Goal: Task Accomplishment & Management: Use online tool/utility

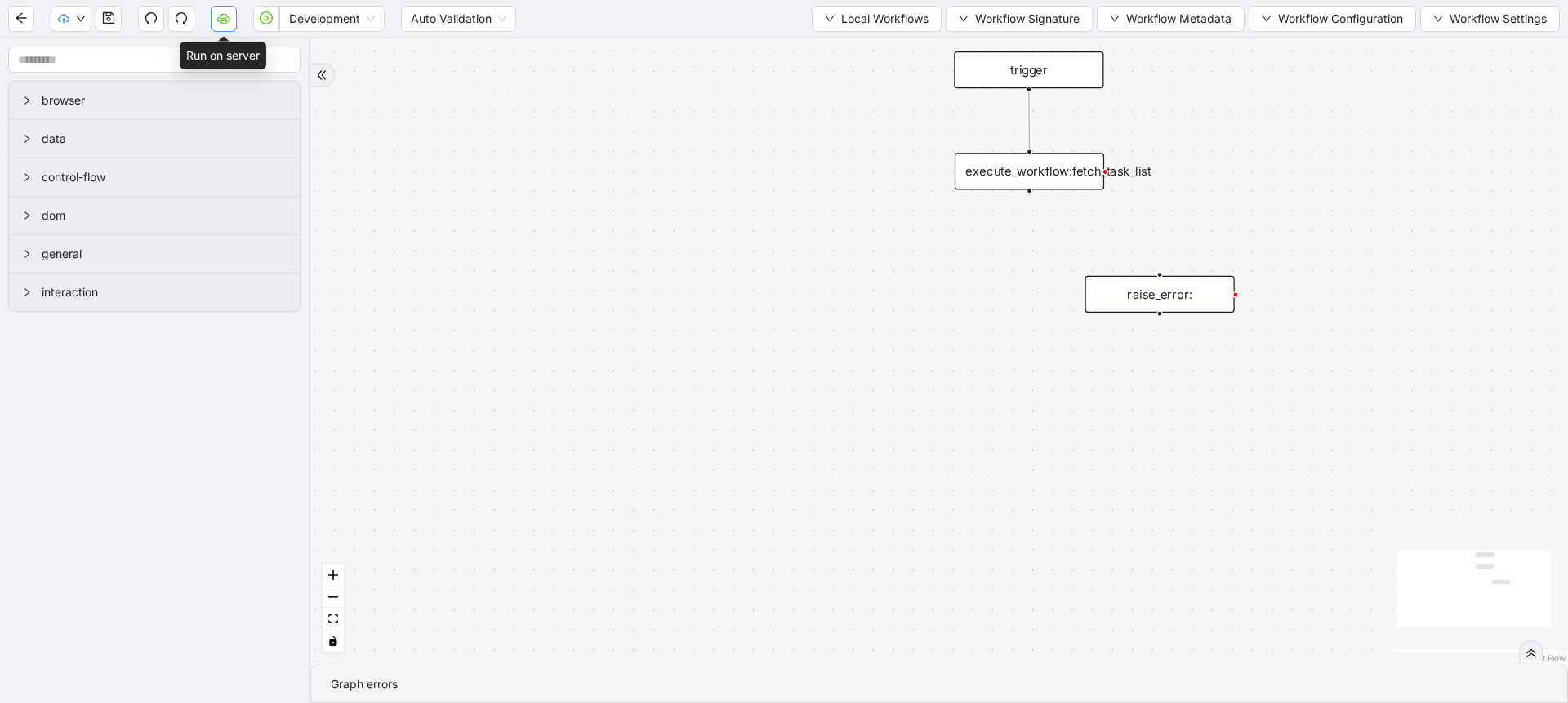
click at [226, 19] on icon "cloud-server" at bounding box center [224, 18] width 13 height 13
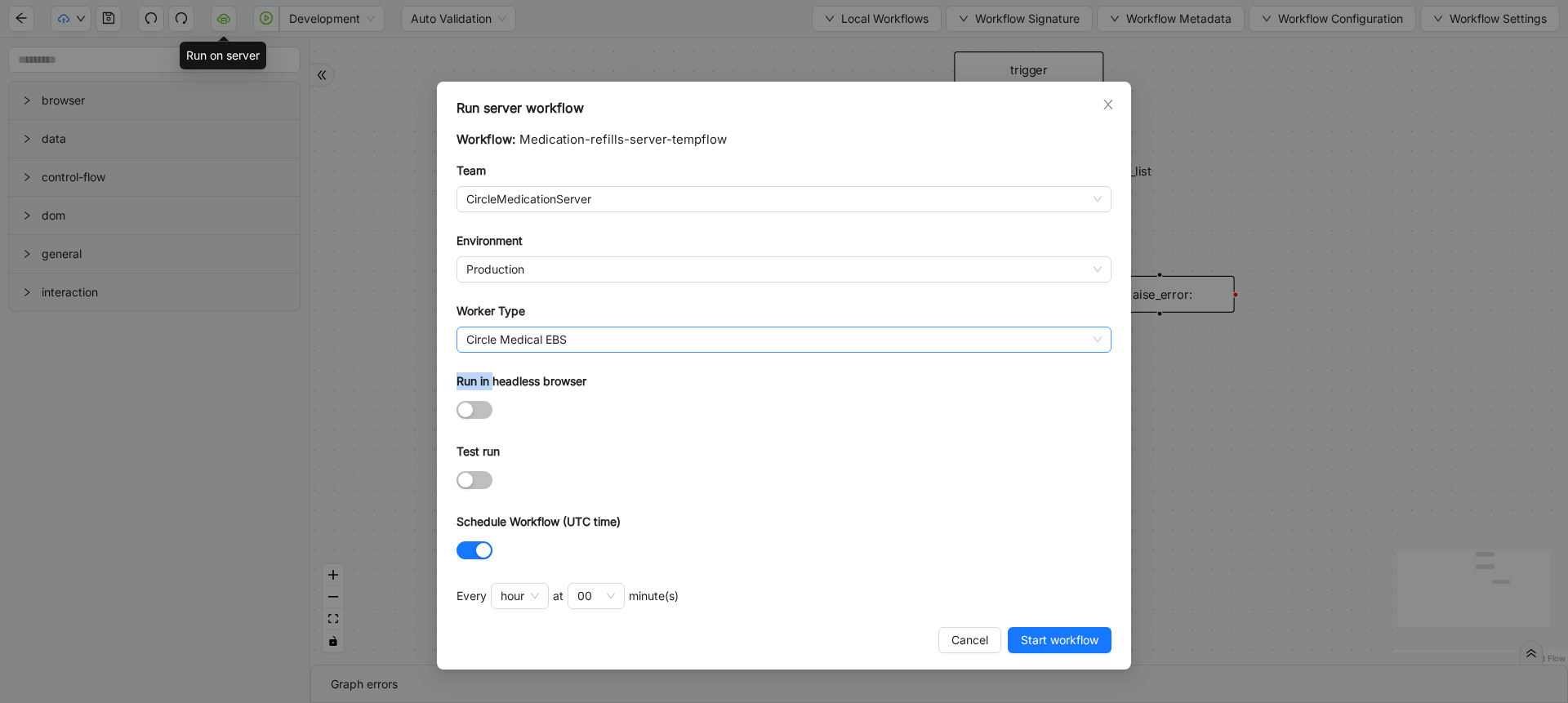
drag, startPoint x: 496, startPoint y: 376, endPoint x: 527, endPoint y: 334, distance: 52.2
click at [527, 334] on form "Workflow: Medication-refills-server-tempflow Team CircleMedicationServer Enviro…" at bounding box center [784, 346] width 655 height 434
click at [527, 334] on span "Circle Medical EBS" at bounding box center [783, 339] width 635 height 24
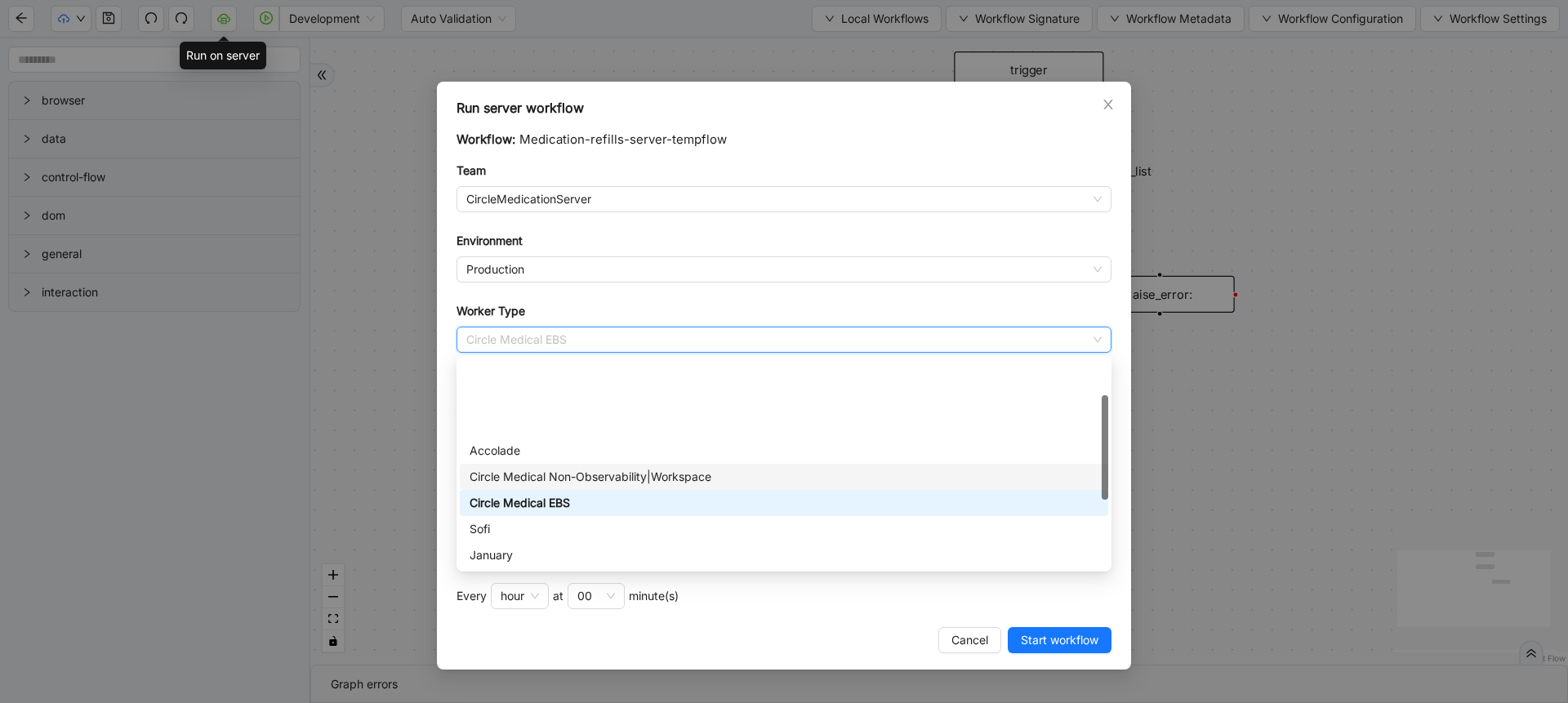
click at [535, 468] on div "Circle Medical Non-Observability|Workspace" at bounding box center [784, 476] width 629 height 18
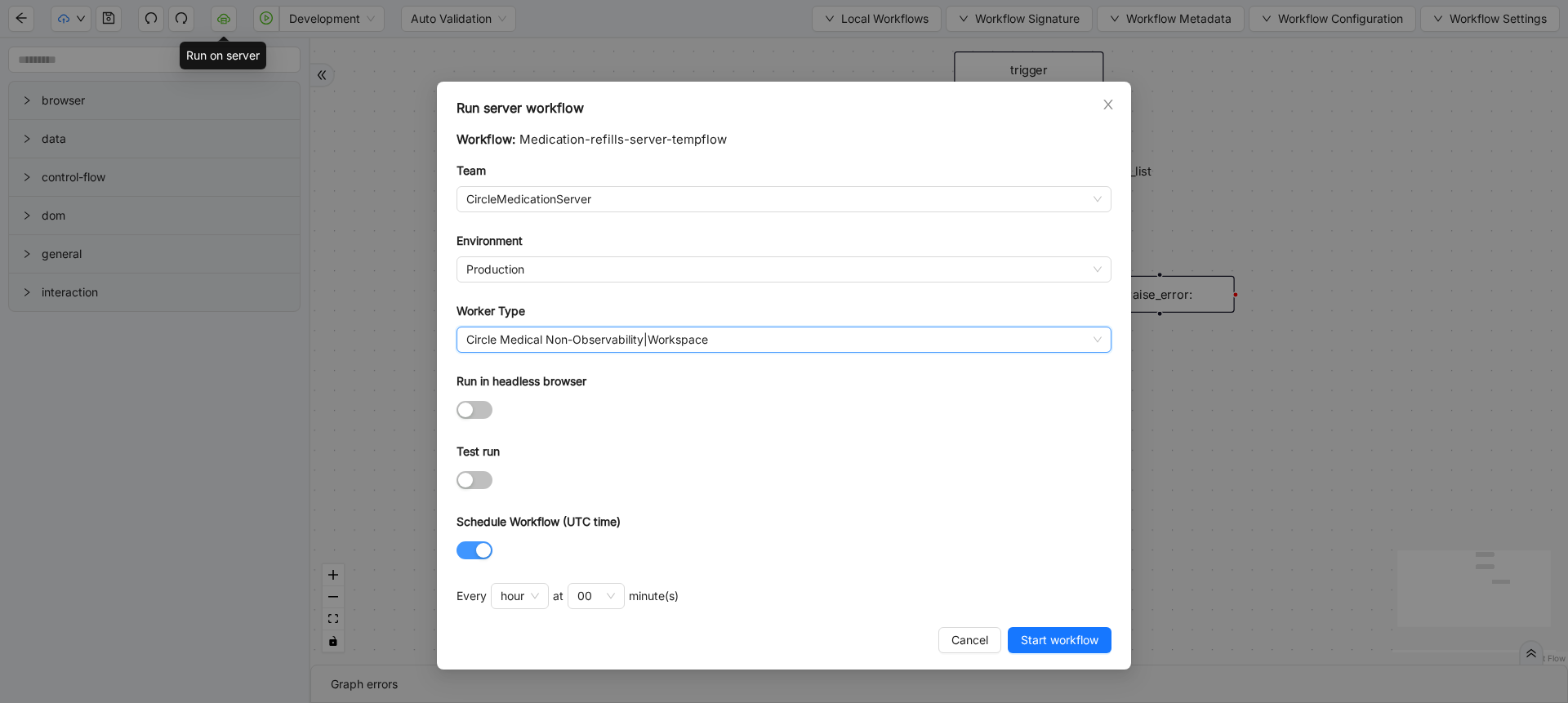
click at [478, 549] on div "button" at bounding box center [484, 550] width 15 height 15
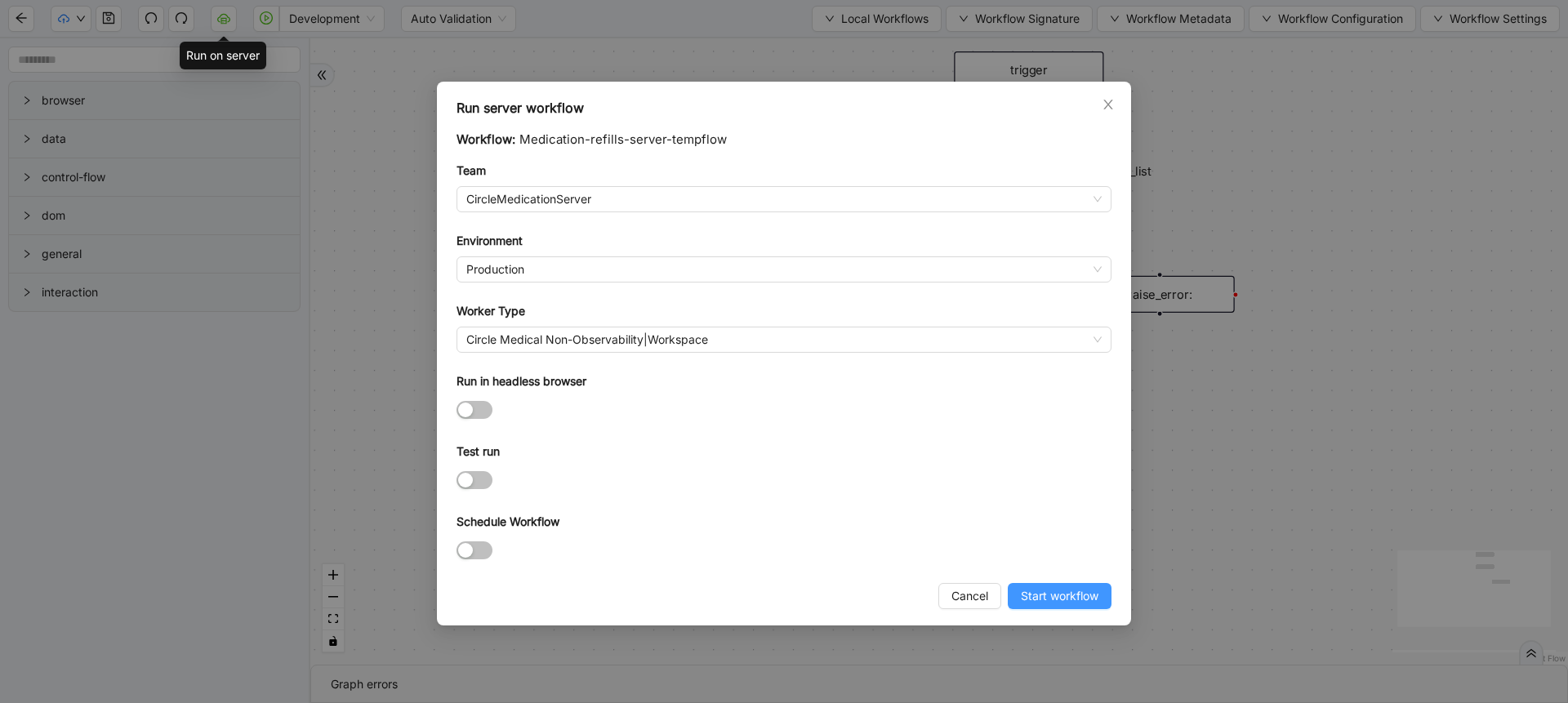
click at [1027, 604] on span "Start workflow" at bounding box center [1060, 596] width 78 height 18
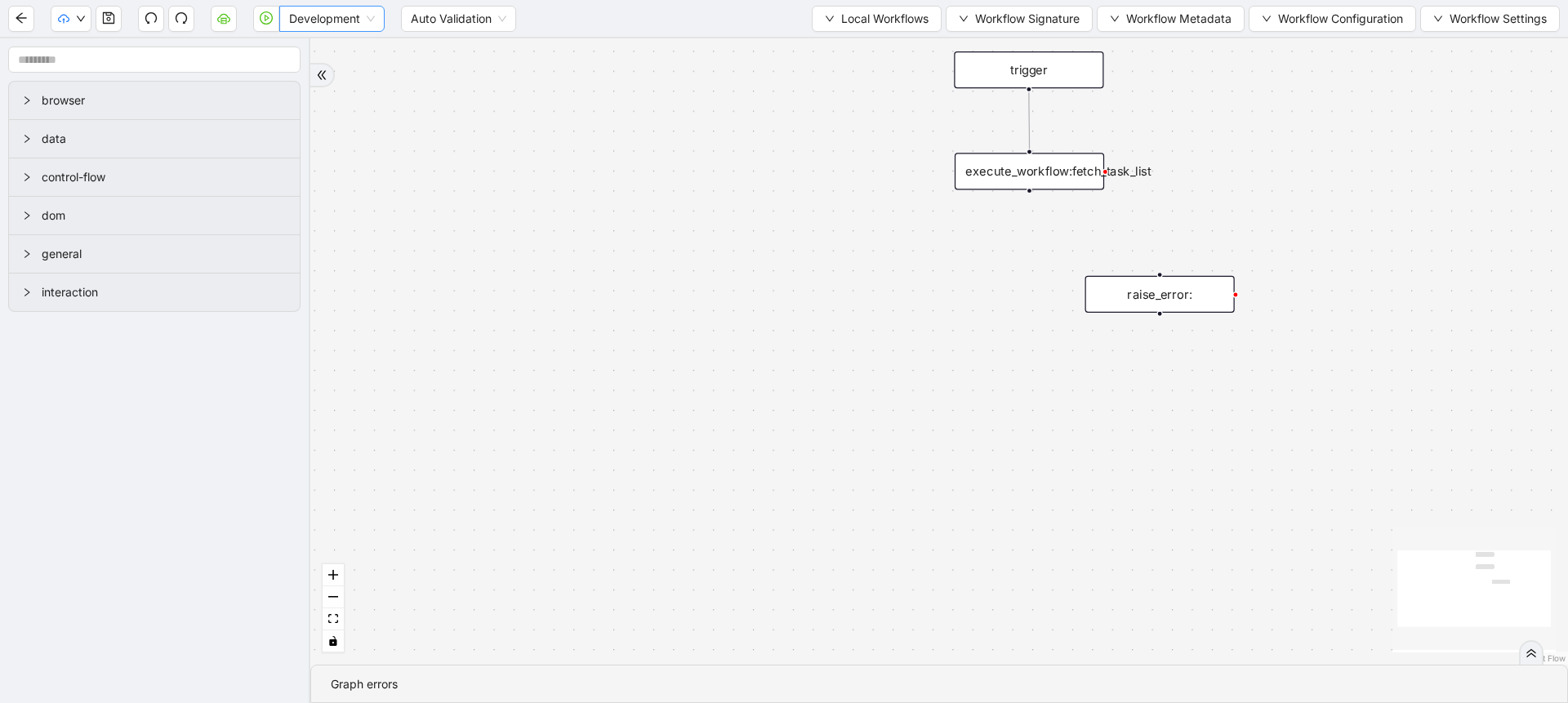
click at [315, 19] on span "Development" at bounding box center [332, 18] width 86 height 24
click at [316, 80] on div "Production" at bounding box center [332, 77] width 80 height 18
click at [262, 11] on icon "play-circle" at bounding box center [266, 18] width 13 height 13
click at [249, 140] on span "data" at bounding box center [164, 138] width 245 height 18
click at [229, 23] on icon "cloud-server" at bounding box center [224, 18] width 13 height 13
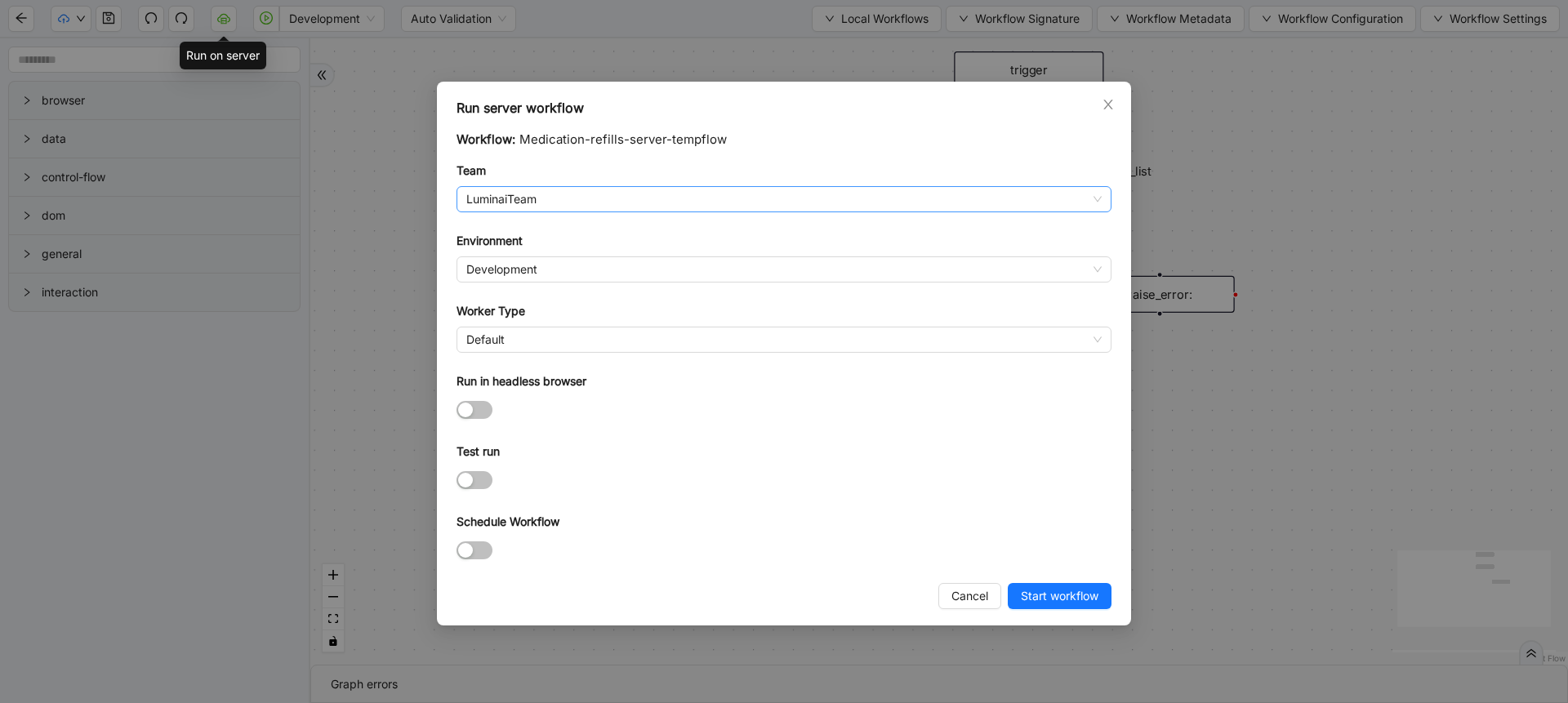
click at [533, 199] on span "LuminaiTeam" at bounding box center [783, 199] width 635 height 24
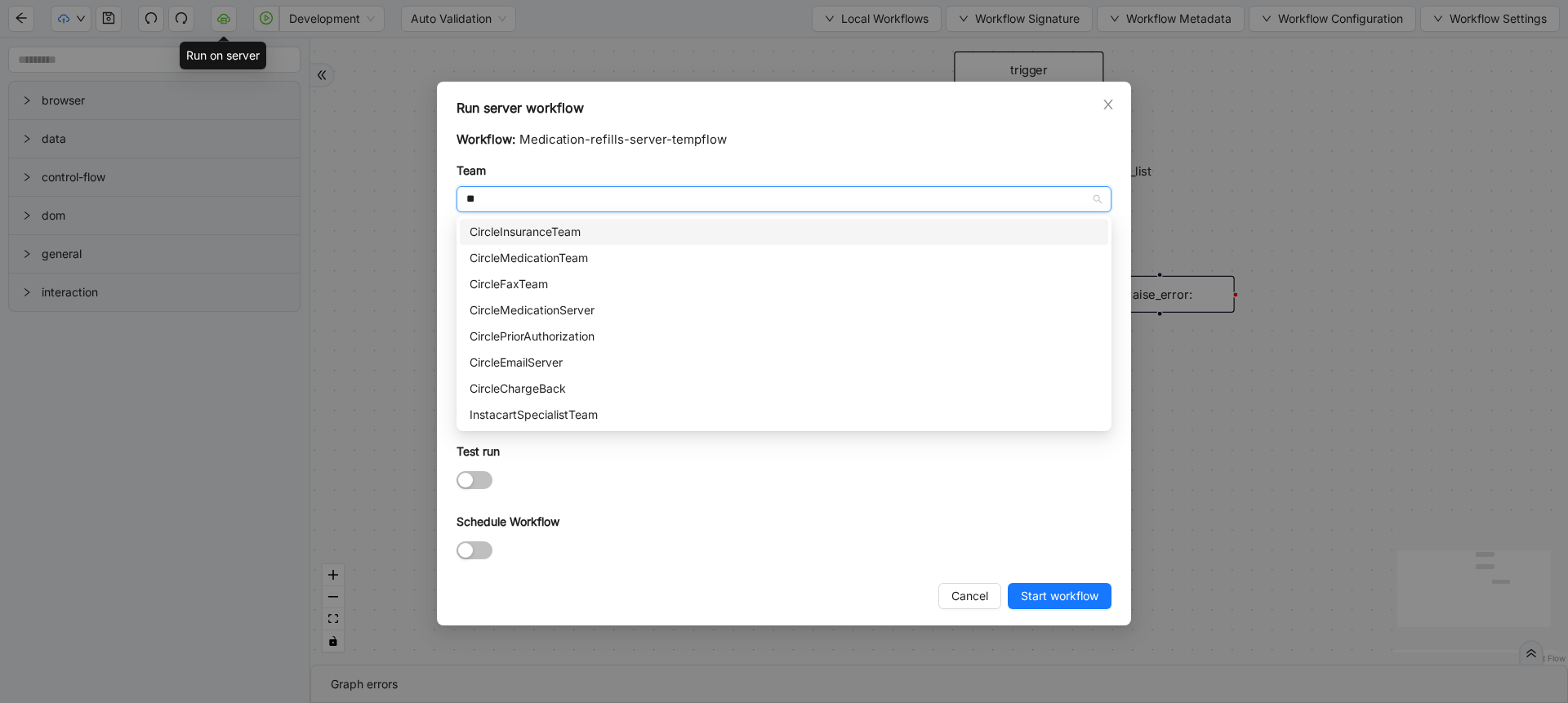
type input "***"
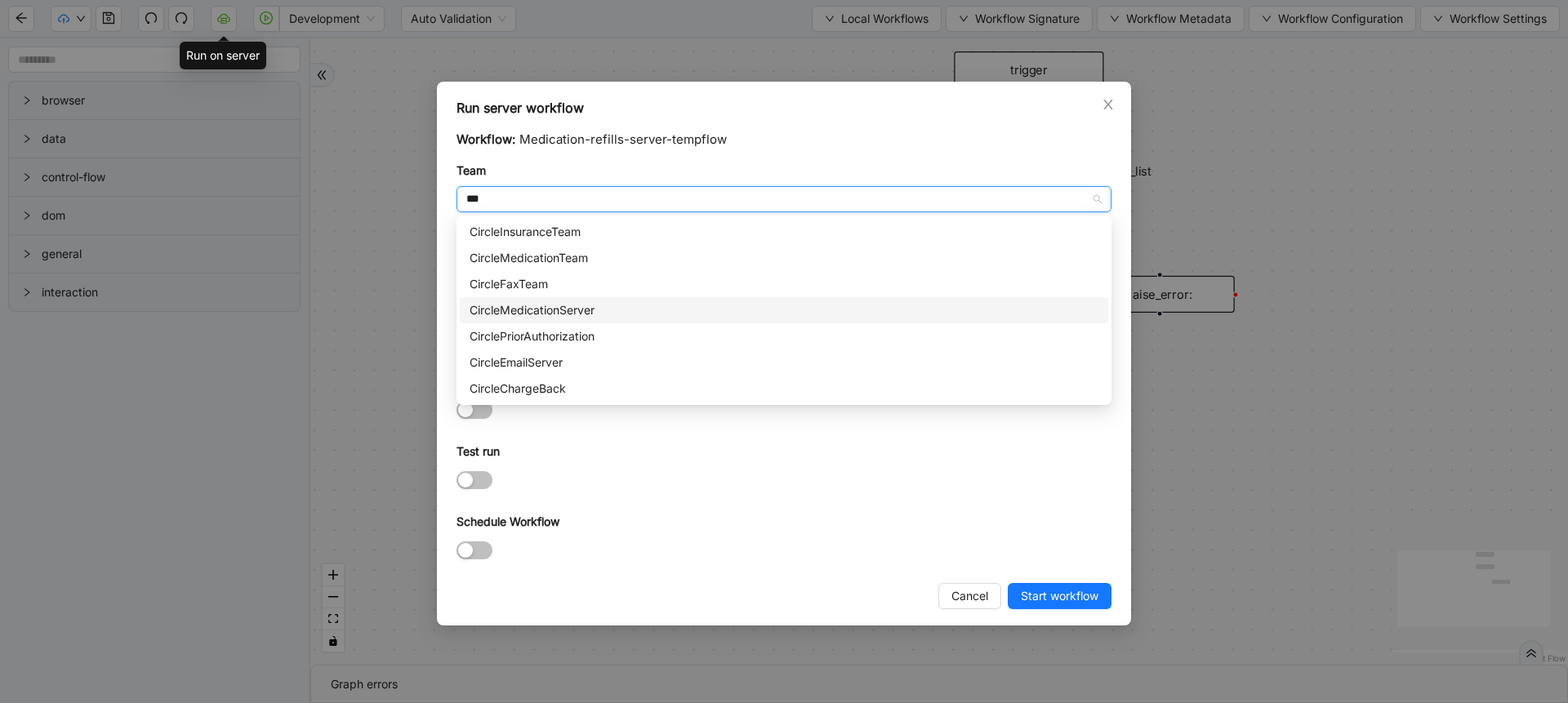
click at [594, 317] on div "CircleMedicationServer" at bounding box center [784, 310] width 629 height 18
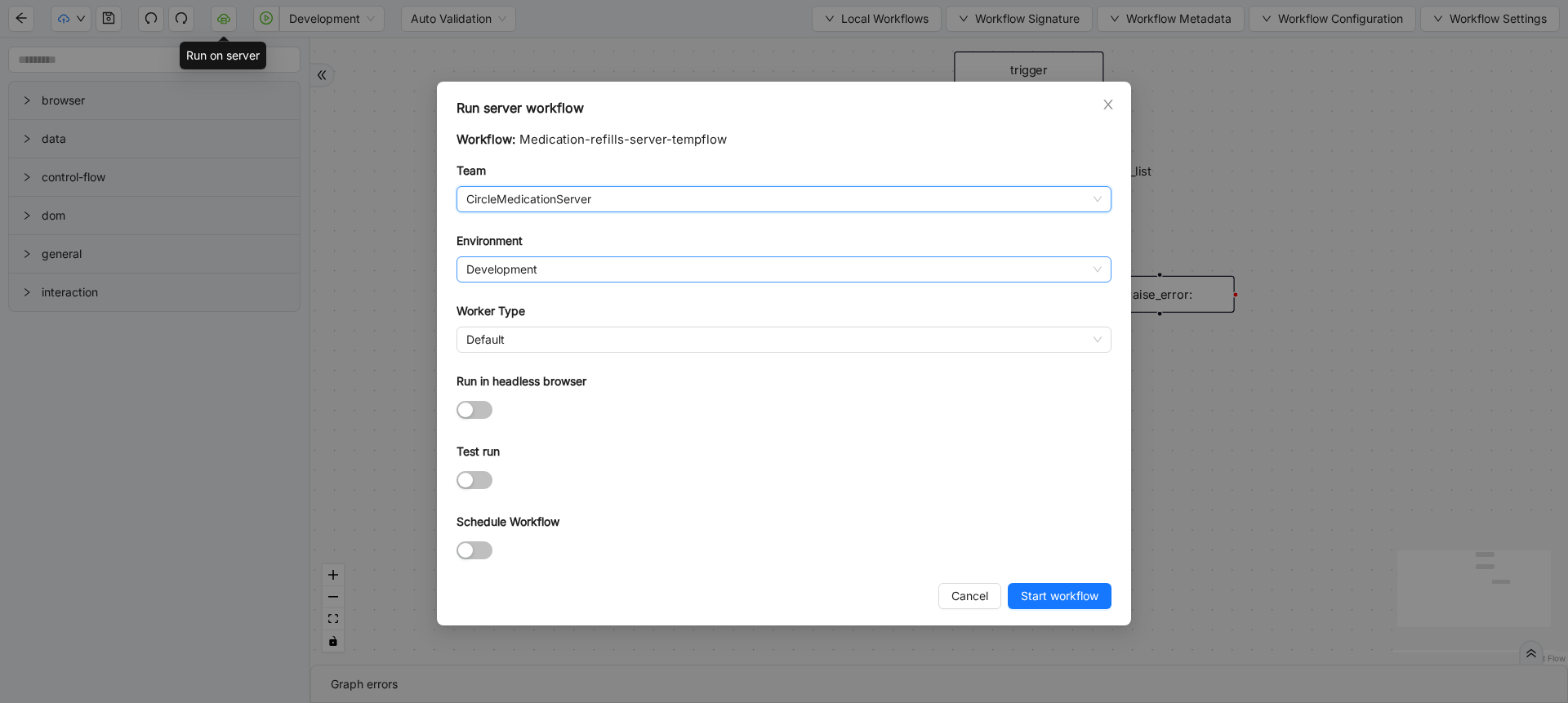
click at [502, 273] on span "Development" at bounding box center [783, 269] width 635 height 24
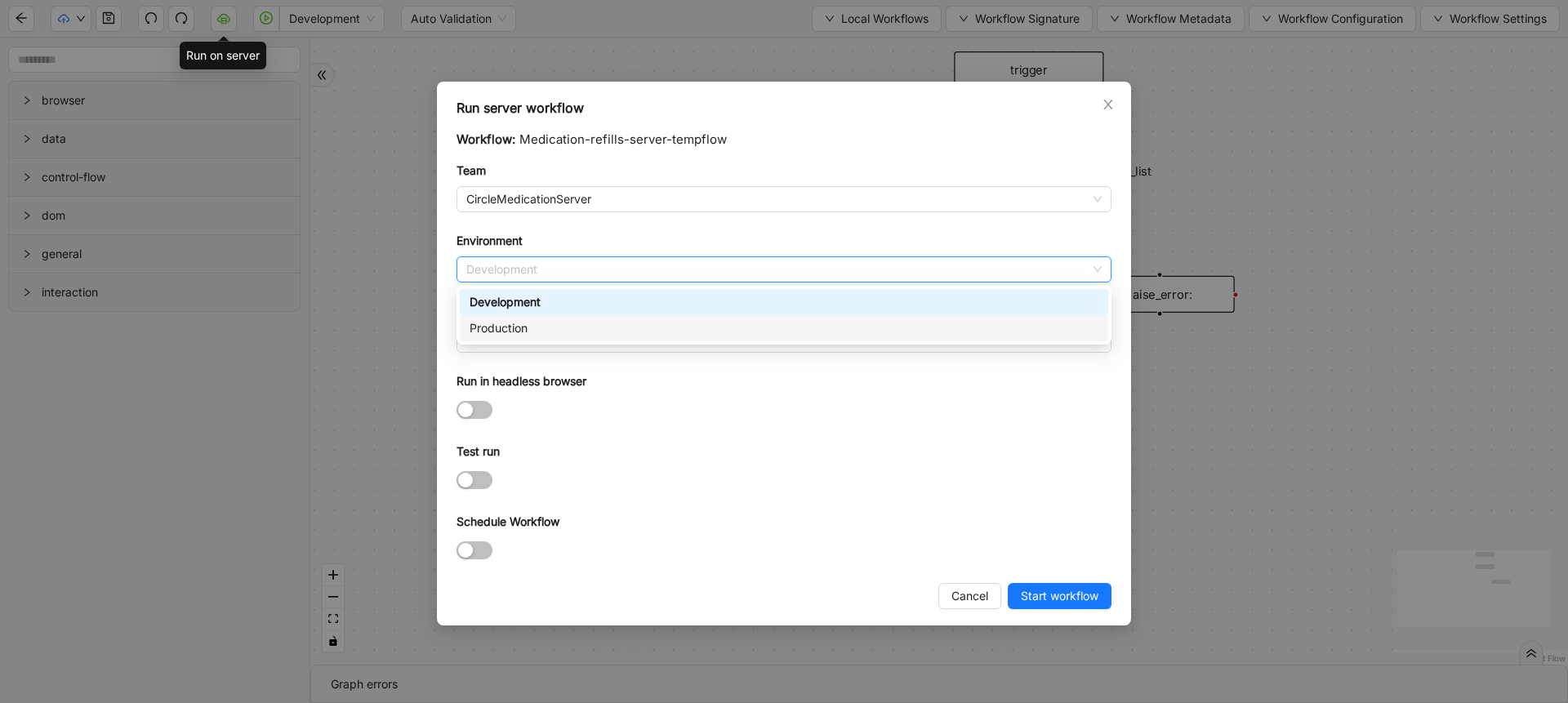
click at [519, 336] on div "Production" at bounding box center [784, 327] width 629 height 18
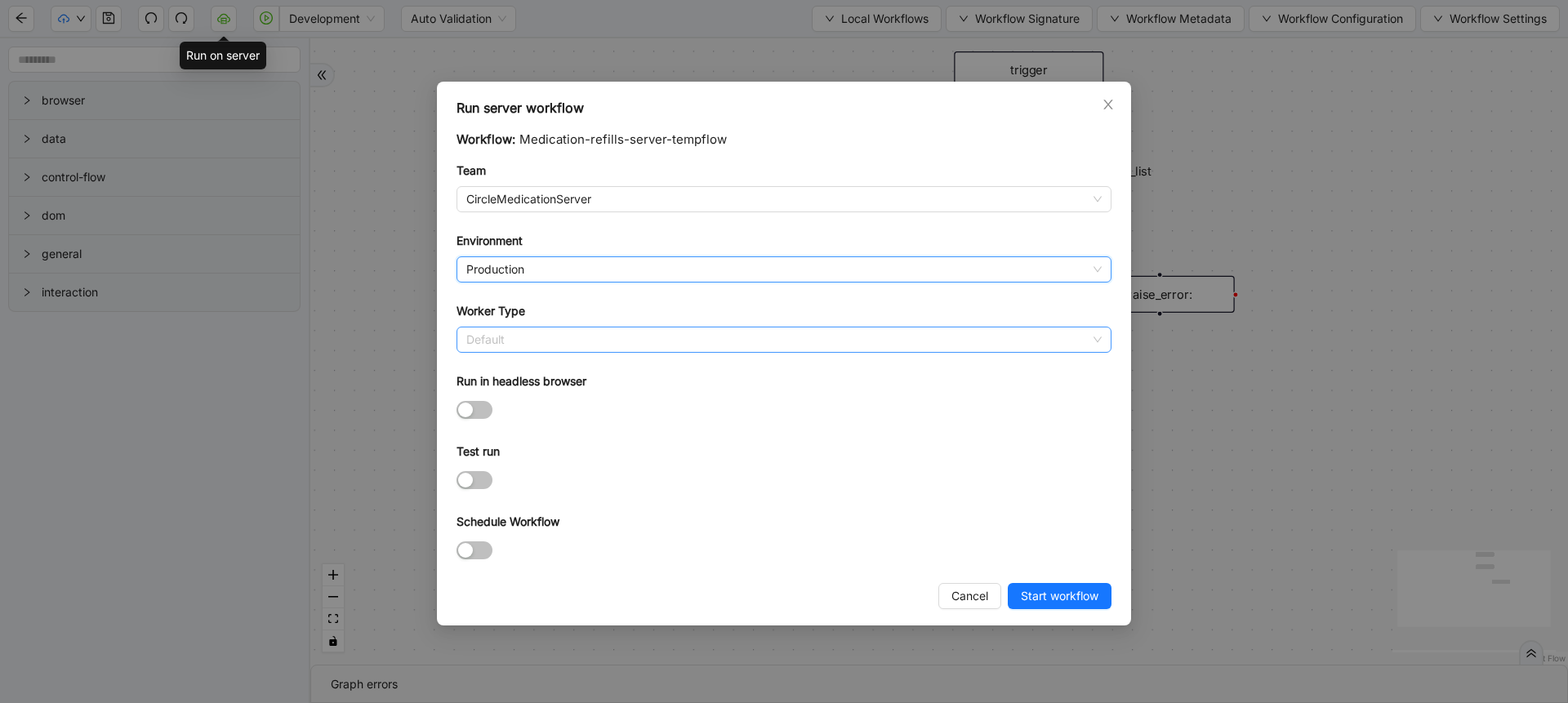
scroll to position [235, 0]
click at [516, 338] on span "Default" at bounding box center [783, 339] width 635 height 24
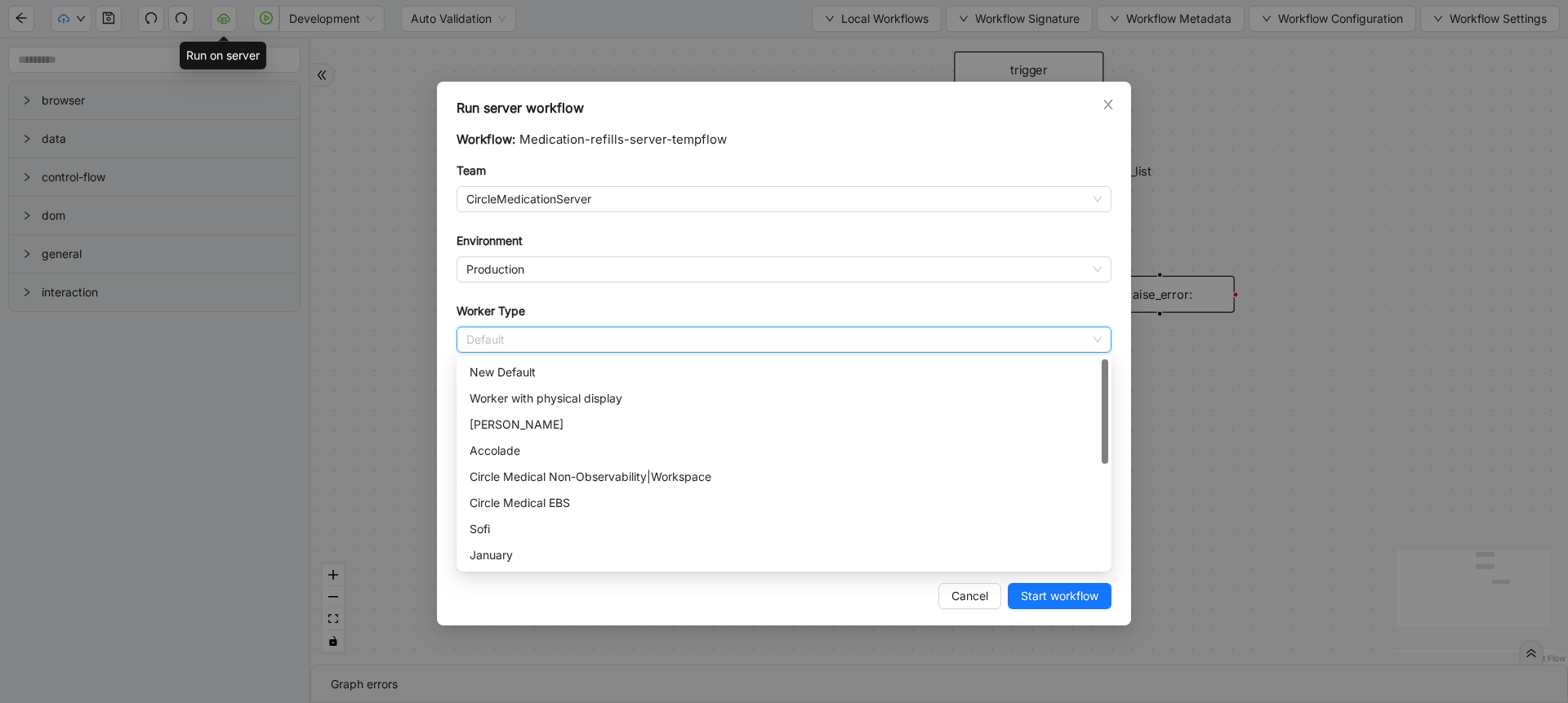
scroll to position [17, 0]
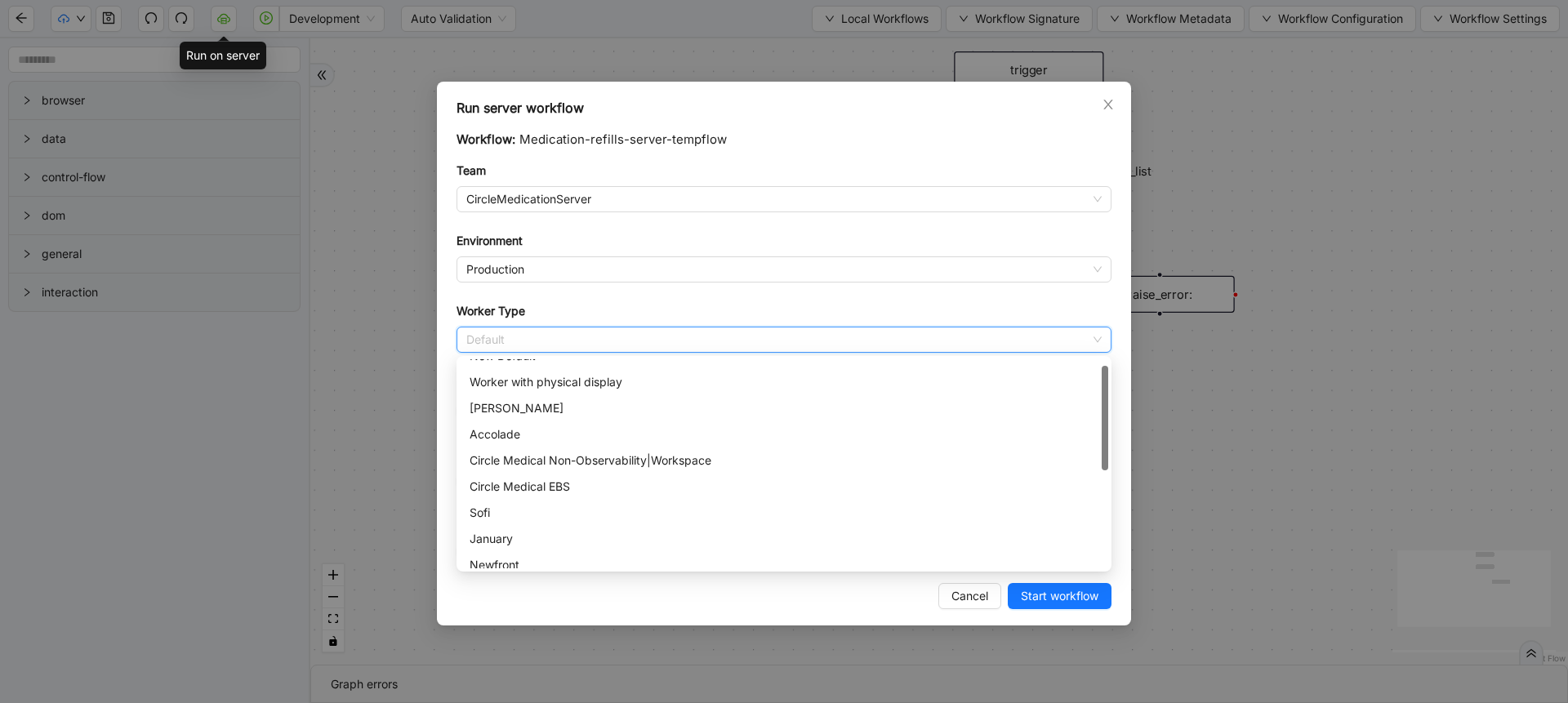
click at [526, 464] on div "Circle Medical Non-Observability|Workspace" at bounding box center [784, 460] width 629 height 18
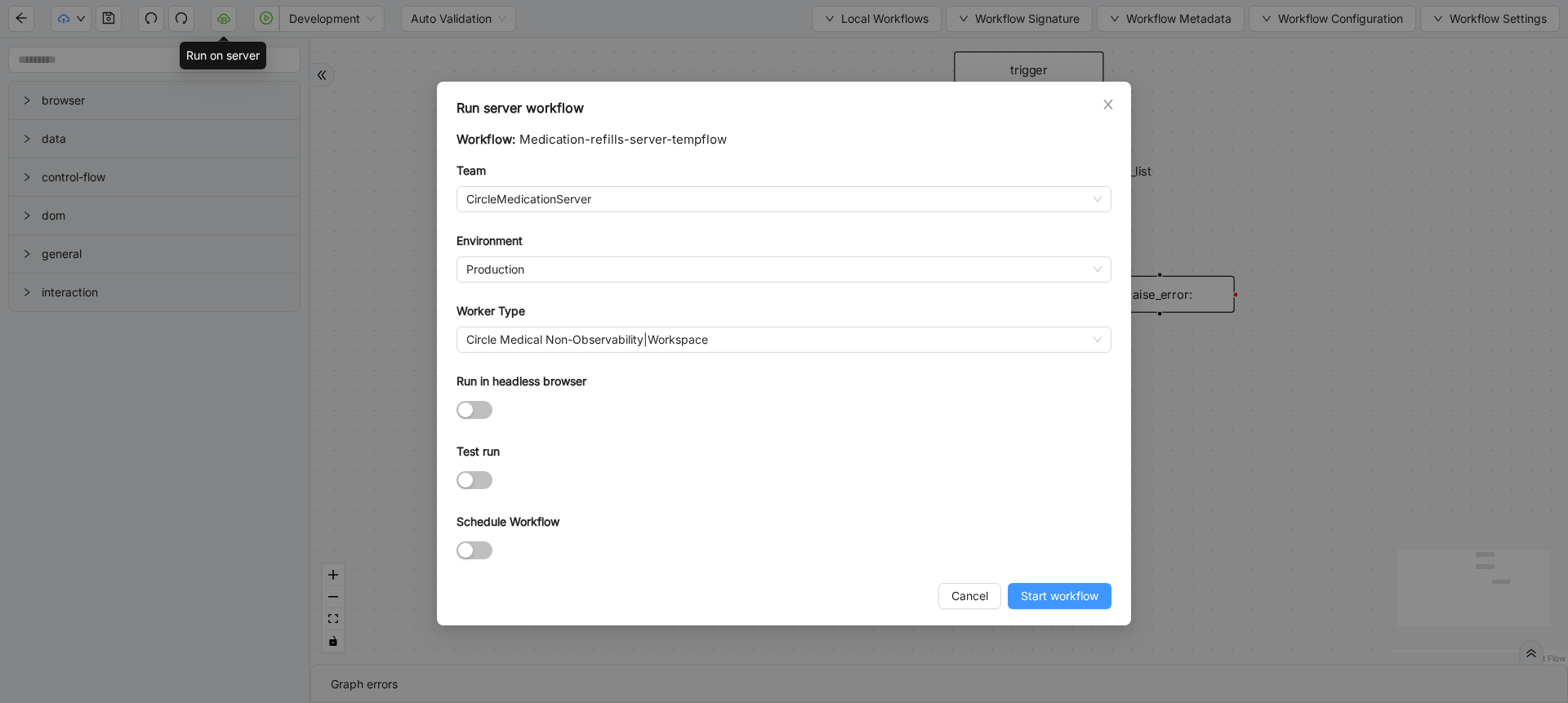
click at [1065, 601] on span "Start workflow" at bounding box center [1060, 596] width 78 height 18
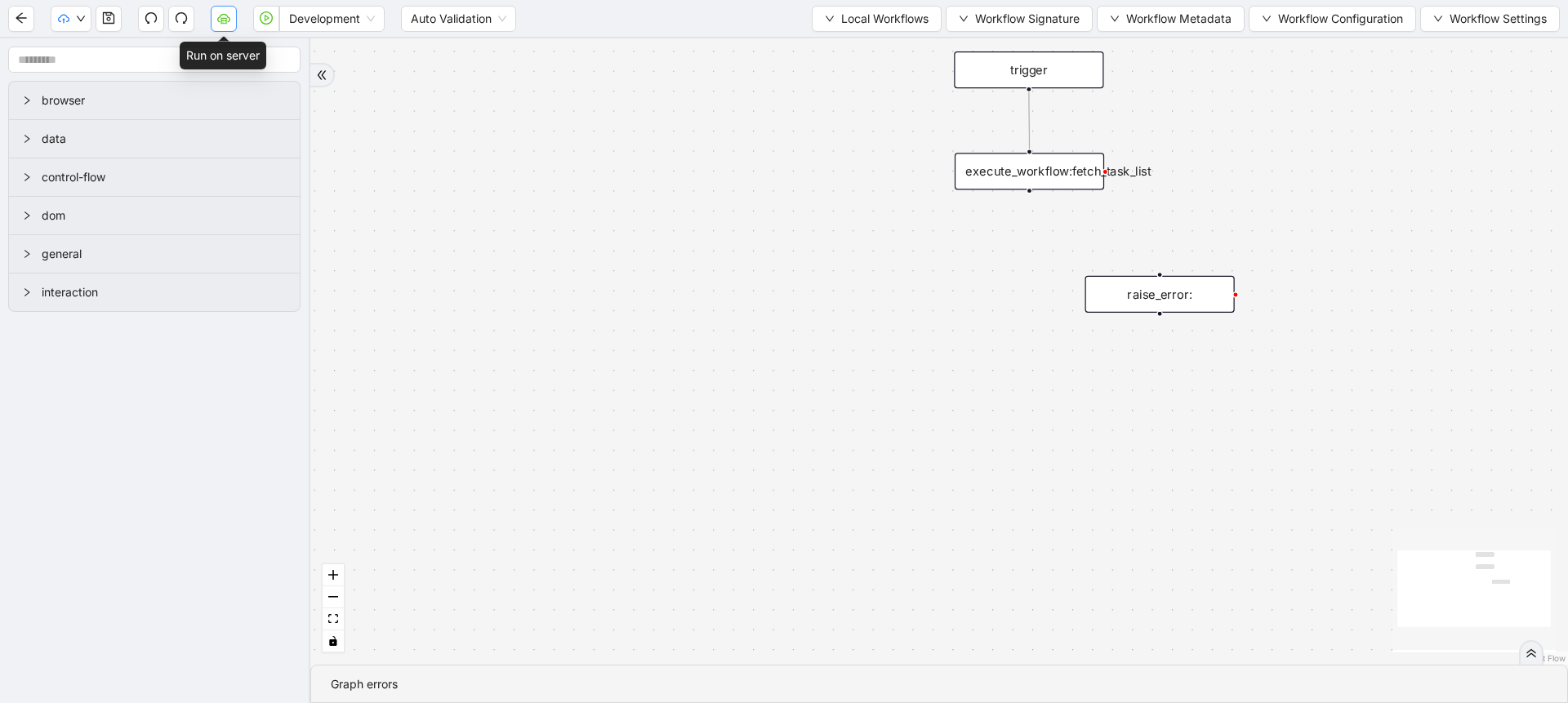
click at [220, 28] on button "button" at bounding box center [224, 18] width 26 height 26
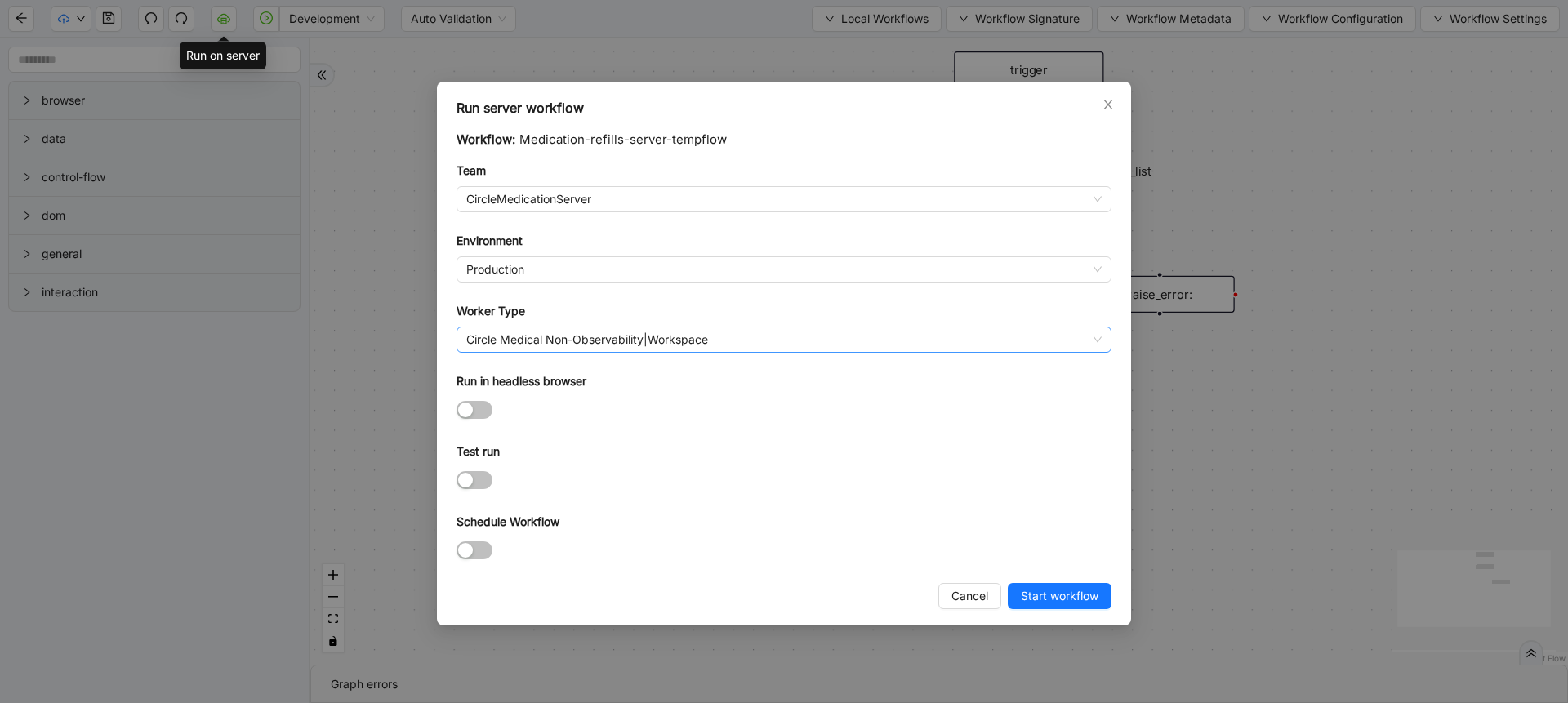
click at [595, 351] on span "Circle Medical Non-Observability|Workspace" at bounding box center [783, 339] width 635 height 24
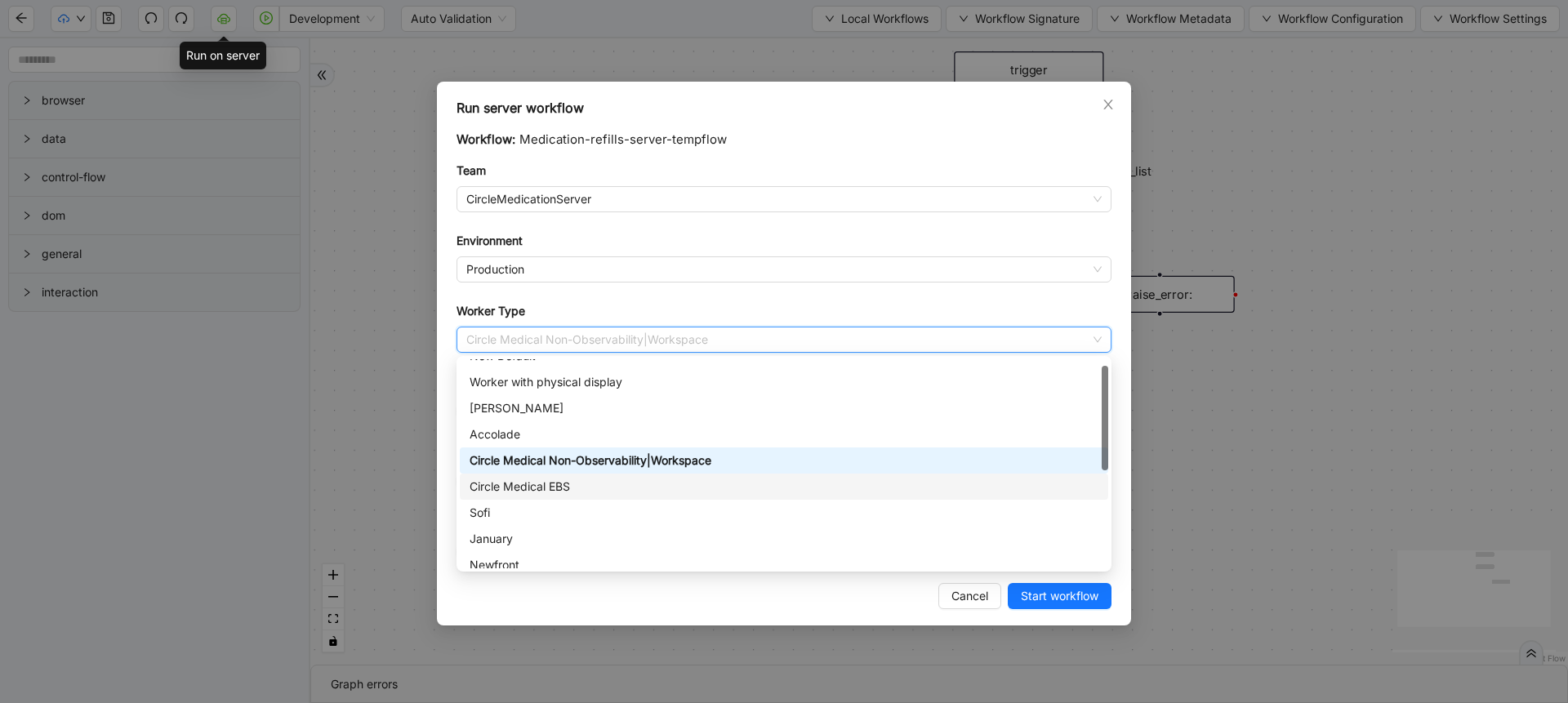
click at [558, 489] on div "Circle Medical EBS" at bounding box center [784, 487] width 629 height 18
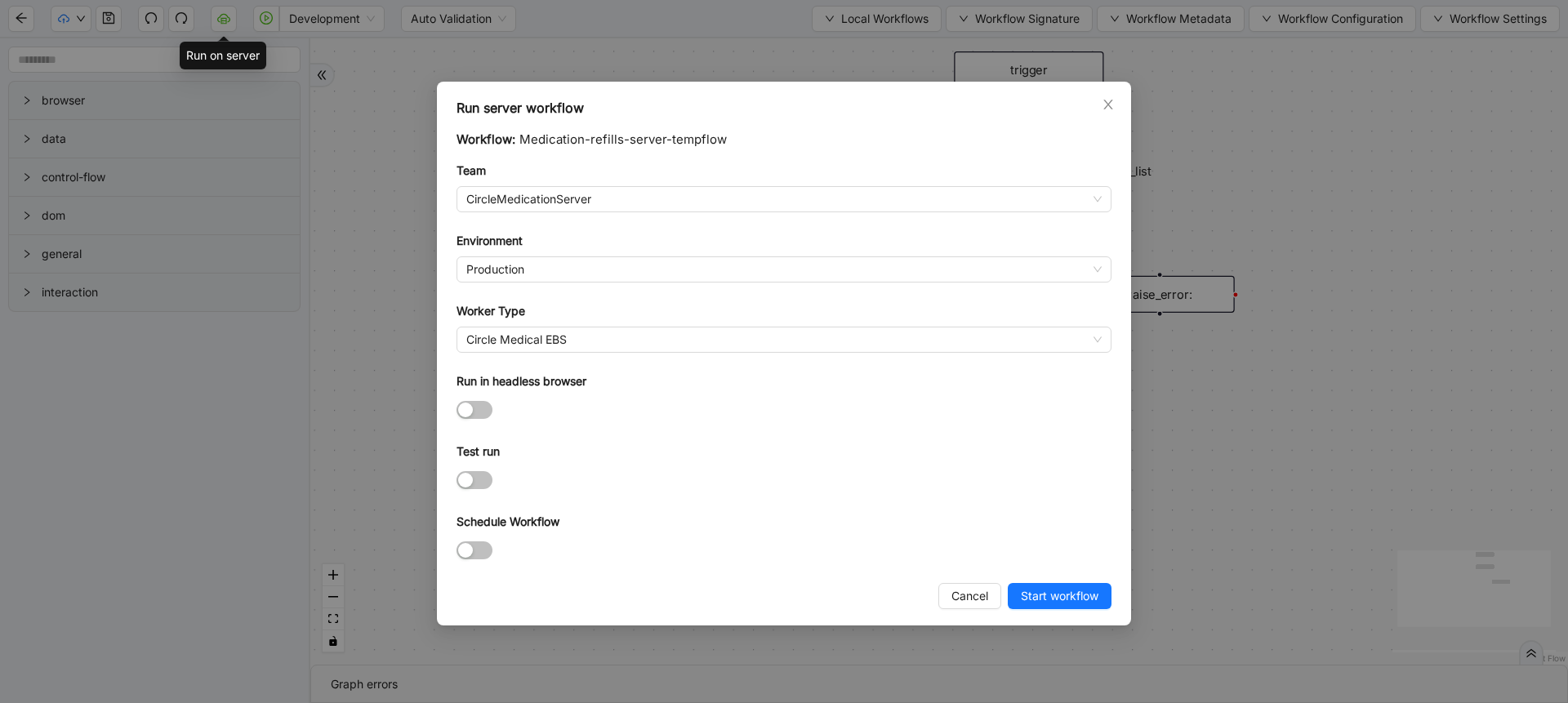
click at [473, 561] on div at bounding box center [784, 550] width 655 height 26
click at [472, 543] on div "button" at bounding box center [465, 550] width 15 height 15
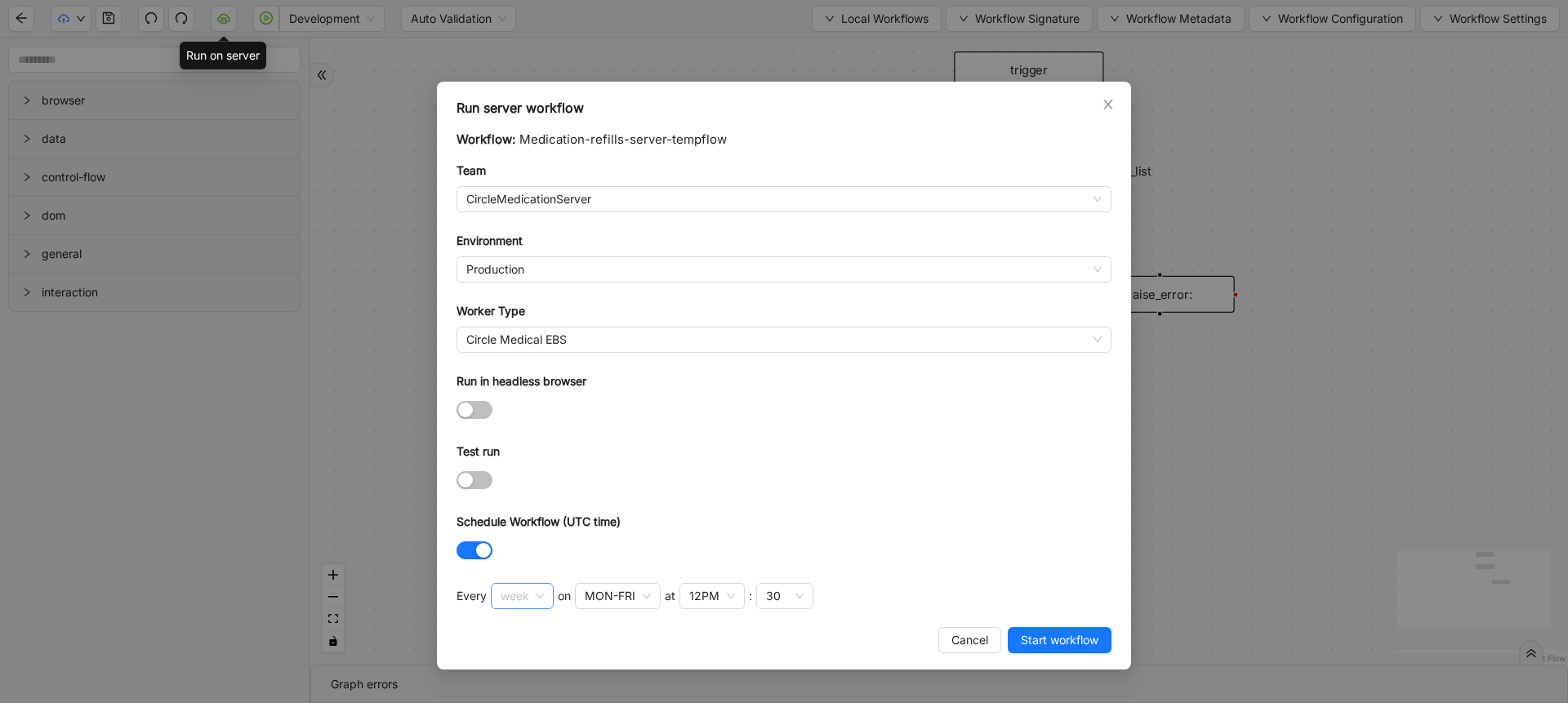
click at [500, 590] on span "week" at bounding box center [521, 596] width 43 height 24
click at [511, 562] on div "hour" at bounding box center [521, 563] width 33 height 18
click at [1038, 639] on span "Start workflow" at bounding box center [1060, 640] width 78 height 18
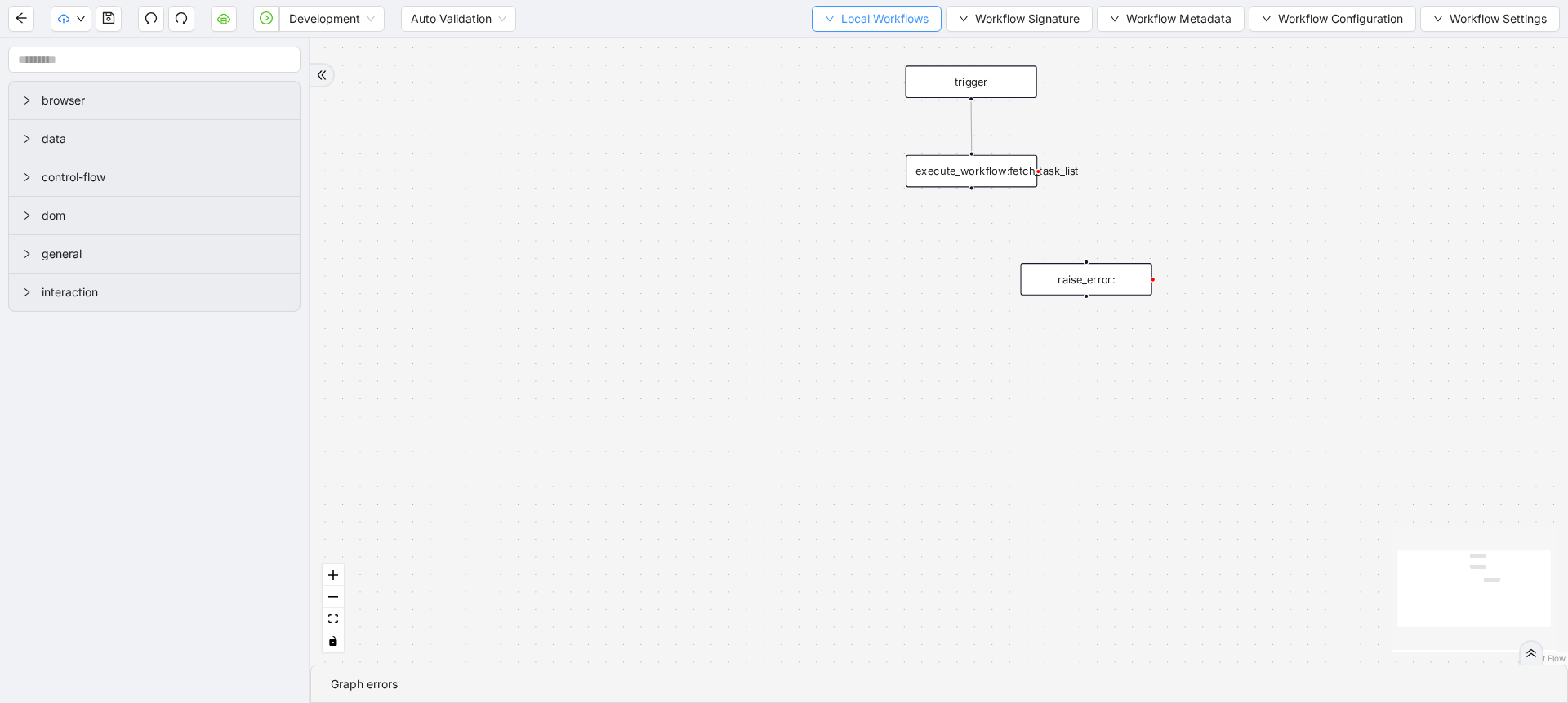
click at [915, 18] on span "Local Workflows" at bounding box center [885, 18] width 87 height 18
click at [871, 52] on span "Select" at bounding box center [868, 50] width 106 height 18
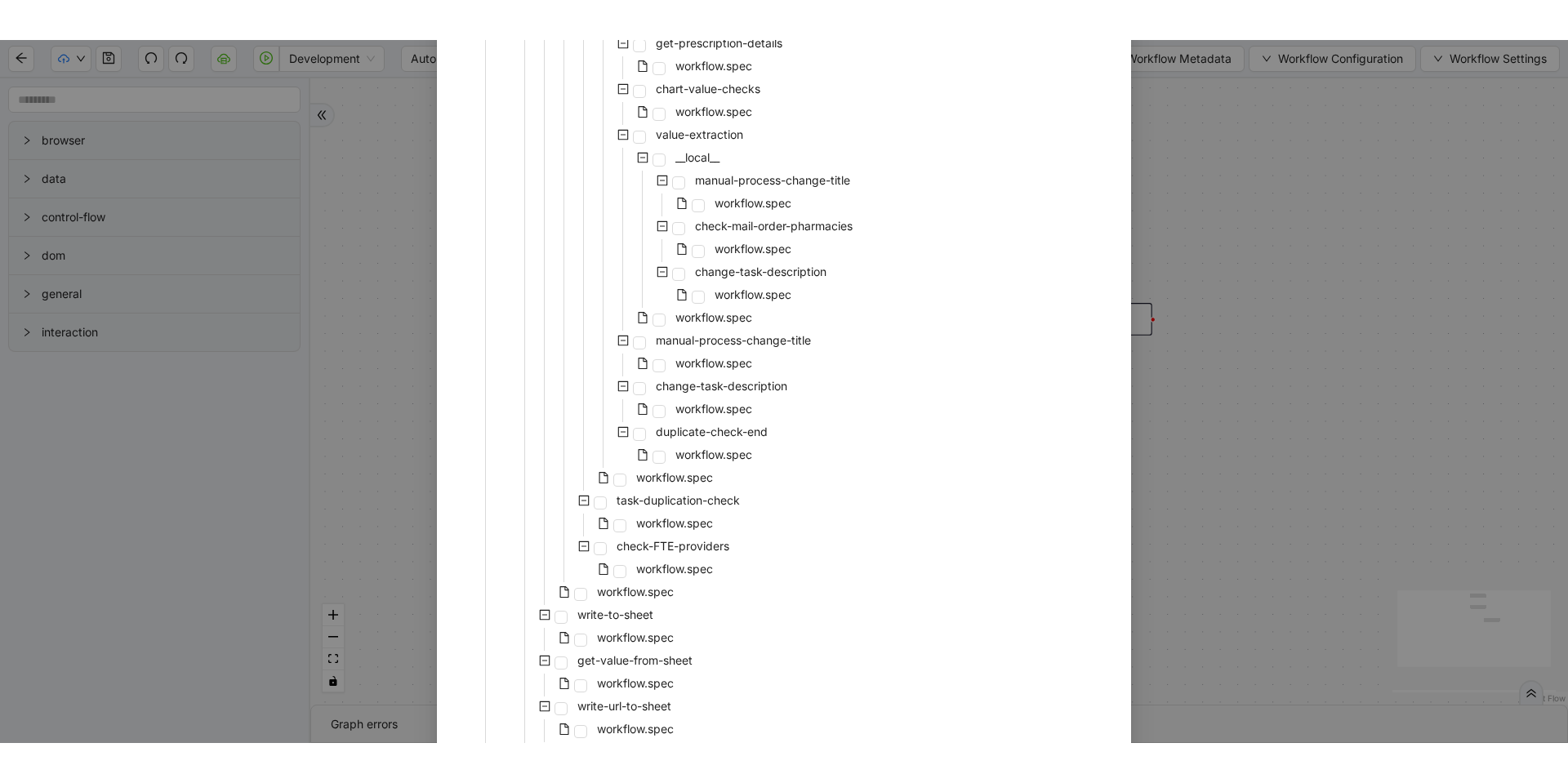
scroll to position [1299, 0]
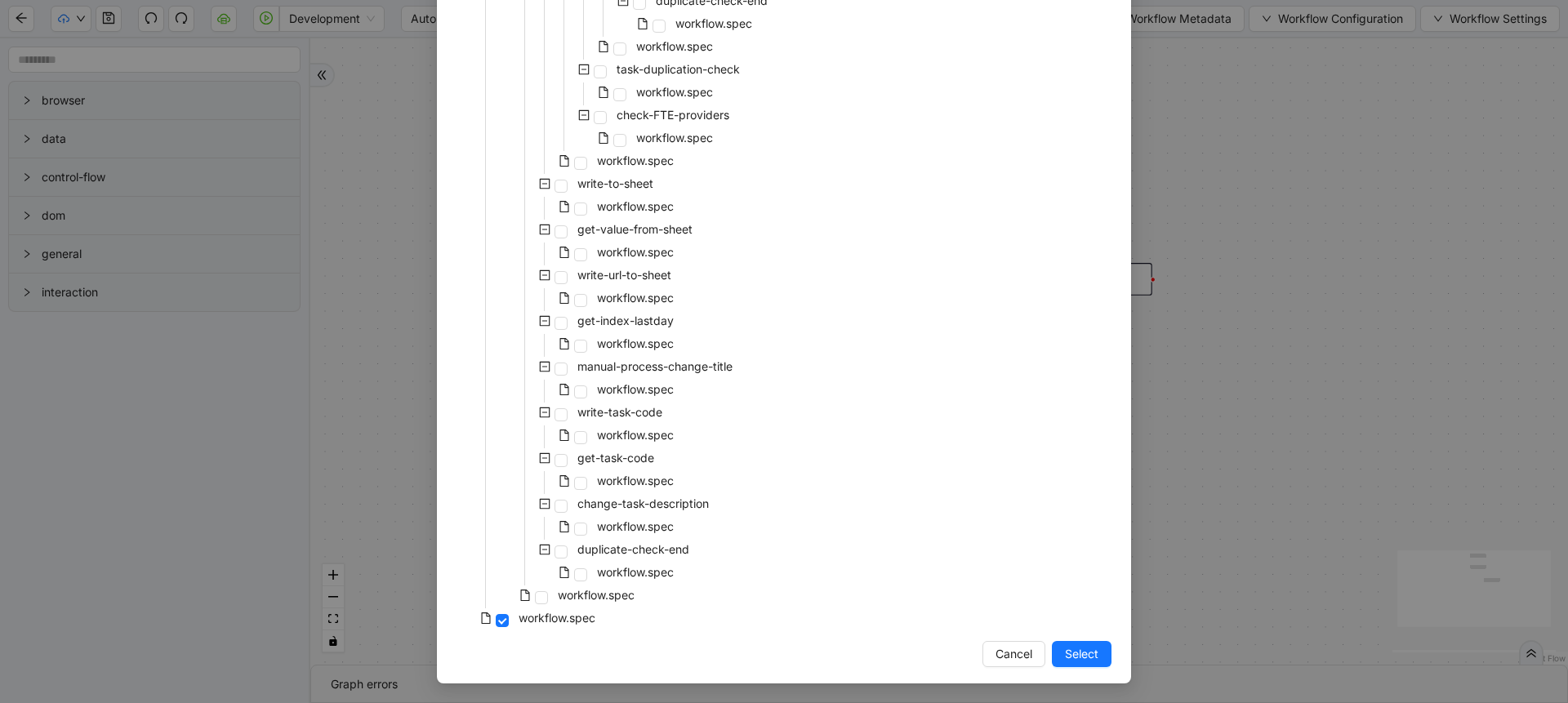
click at [401, 388] on div "Select Local Workflow Medication-Refills-server-tempflow __local__ fetch-task-l…" at bounding box center [784, 352] width 1568 height 703
